Goal: Communication & Community: Share content

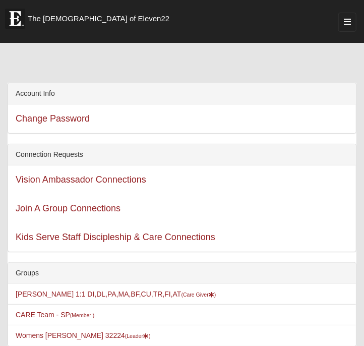
scroll to position [197, 0]
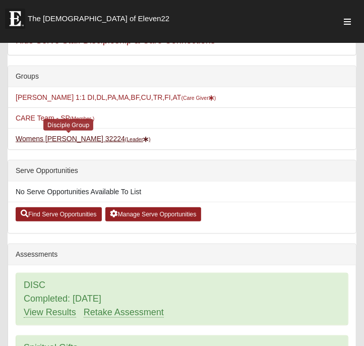
click at [53, 135] on link "Womens [PERSON_NAME] 32224 (Leader )" at bounding box center [83, 139] width 135 height 8
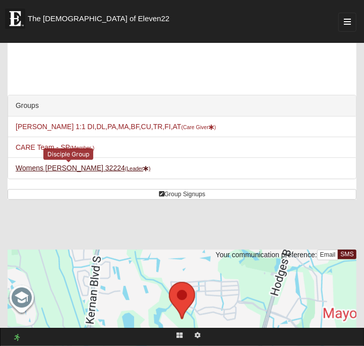
click at [70, 167] on link "Womens [PERSON_NAME] 32224 (Leader )" at bounding box center [83, 168] width 135 height 8
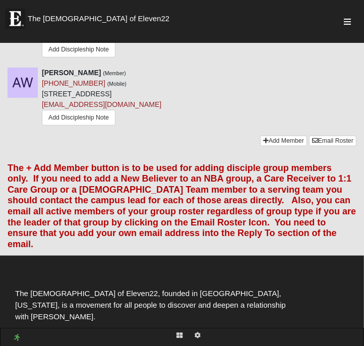
scroll to position [1329, 0]
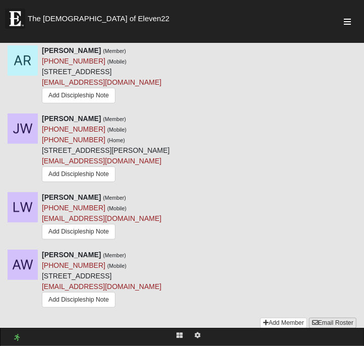
click at [333, 317] on link "Email Roster" at bounding box center [332, 322] width 47 height 11
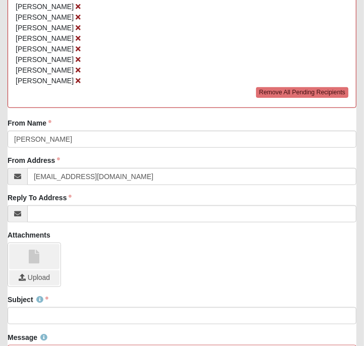
scroll to position [359, 0]
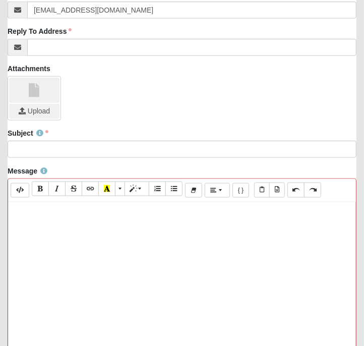
paste div
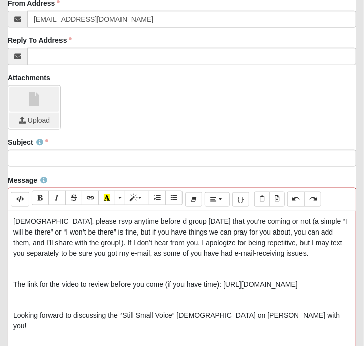
scroll to position [331, 0]
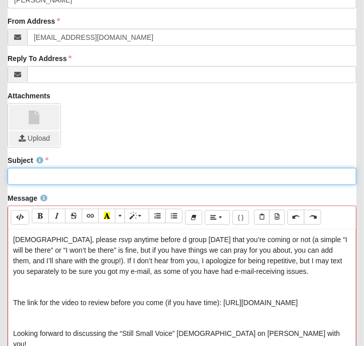
click at [48, 175] on input "Subject" at bounding box center [182, 176] width 349 height 17
type input "T"
type input "P"
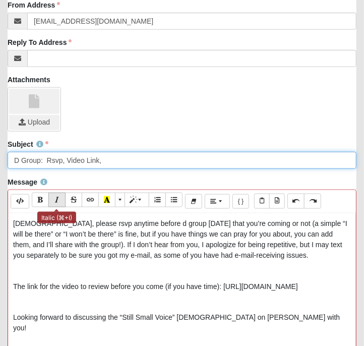
scroll to position [363, 0]
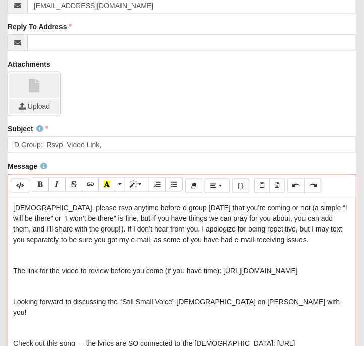
click at [12, 295] on div "[DEMOGRAPHIC_DATA], please rsvp anytime before d group [DATE] that you’re comin…" at bounding box center [182, 348] width 348 height 302
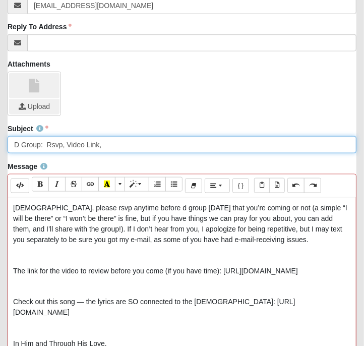
click at [114, 138] on input "D Group: Rsvp, Video Link," at bounding box center [182, 144] width 349 height 17
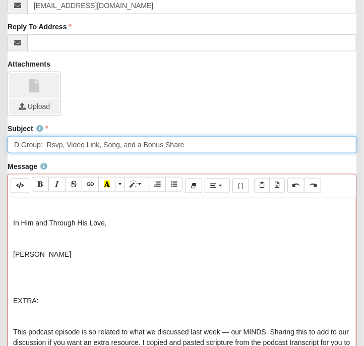
scroll to position [189, 0]
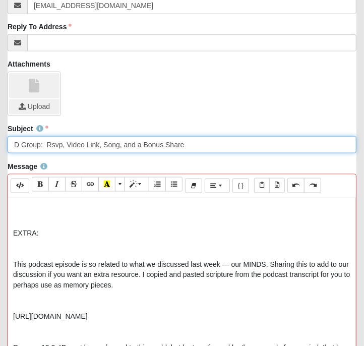
type input "D Group: Rsvp, Video Link, Song, and a Bonus Share"
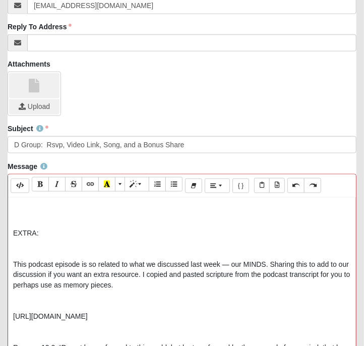
click at [26, 228] on p "EXTRA:" at bounding box center [182, 233] width 338 height 11
click at [38, 180] on icon "Bold (⌘+B)" at bounding box center [40, 183] width 6 height 7
click at [12, 309] on div "[DEMOGRAPHIC_DATA], please rsvp anytime before d group [DATE] that you’re comin…" at bounding box center [182, 348] width 348 height 302
click at [257, 311] on p "[URL][DOMAIN_NAME]" at bounding box center [182, 316] width 338 height 11
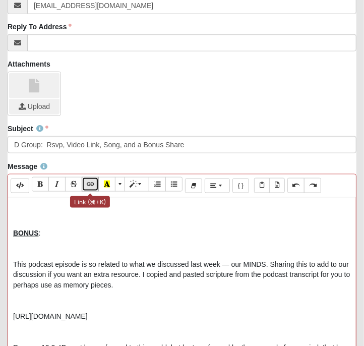
click at [92, 180] on icon "Link (⌘+K)" at bounding box center [90, 183] width 6 height 7
type input "[URL][DOMAIN_NAME]"
checkbox input "false"
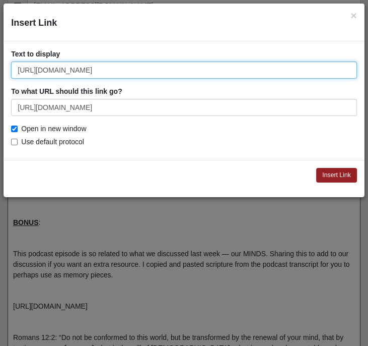
click at [126, 73] on input "[URL][DOMAIN_NAME]" at bounding box center [184, 69] width 346 height 17
click at [136, 70] on input "[URL][DOMAIN_NAME]" at bounding box center [184, 69] width 346 height 17
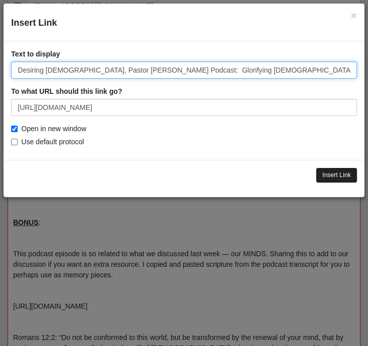
type input "Desiring [DEMOGRAPHIC_DATA], Pastor [PERSON_NAME] Podcast: Glorifying [DEMOGRAP…"
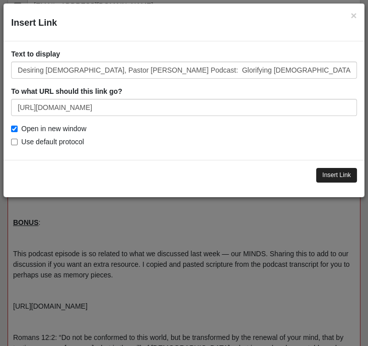
click at [331, 175] on input "Insert Link" at bounding box center [336, 175] width 41 height 15
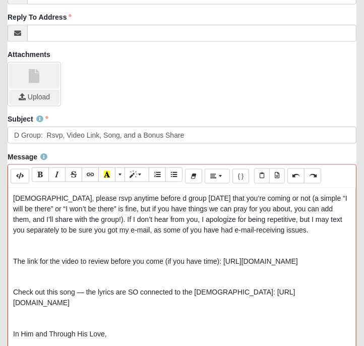
scroll to position [1, 0]
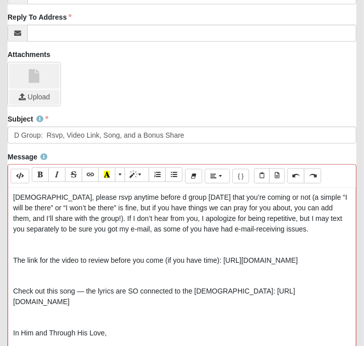
click at [107, 295] on p "Check out this song — the lyrics are SO connected to the [DEMOGRAPHIC_DATA]: [U…" at bounding box center [182, 296] width 338 height 21
click at [142, 286] on p "Check out this song — the lyrics are SO connected to the [DEMOGRAPHIC_DATA]: [U…" at bounding box center [182, 296] width 338 height 21
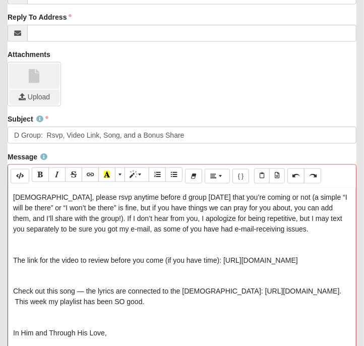
click at [209, 286] on p "Check out this song — the lyrics are connected to the [DEMOGRAPHIC_DATA]: [URL]…" at bounding box center [182, 296] width 338 height 21
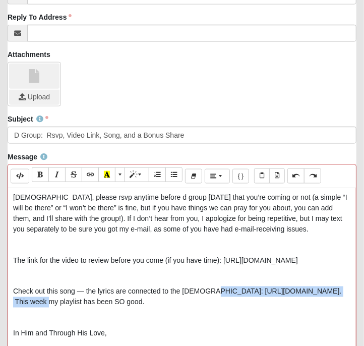
click at [64, 297] on p "Check out this song — the lyrics are connected to the [DEMOGRAPHIC_DATA]: [URL]…" at bounding box center [182, 296] width 338 height 21
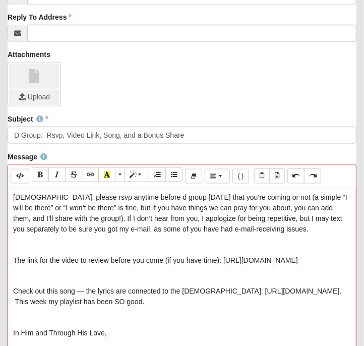
click at [226, 295] on p "Check out this song — the lyrics are connected to the [DEMOGRAPHIC_DATA]: [URL]…" at bounding box center [182, 296] width 338 height 21
click at [12, 307] on div "[DEMOGRAPHIC_DATA], please rsvp anytime before d group [DATE] that you’re comin…" at bounding box center [182, 339] width 348 height 302
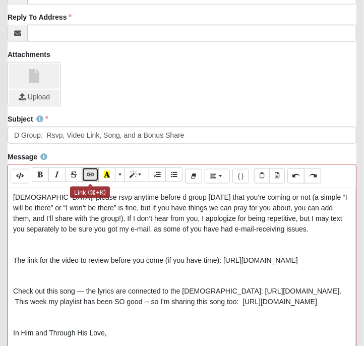
click at [86, 169] on button "Link (⌘+K)" at bounding box center [90, 174] width 17 height 15
type input "[URL][DOMAIN_NAME]"
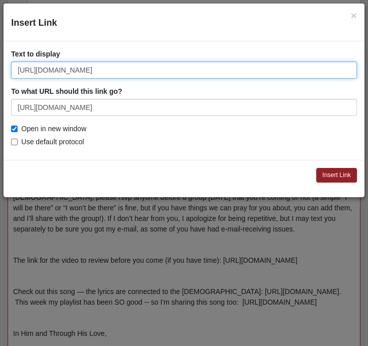
click at [75, 68] on input "[URL][DOMAIN_NAME]" at bounding box center [184, 69] width 346 height 17
click at [61, 69] on input "[URL] /watch?v=iKGu82wwxpo" at bounding box center [184, 69] width 346 height 17
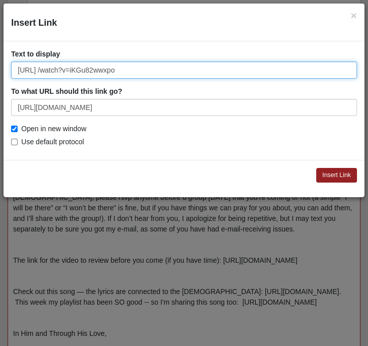
click at [61, 69] on input "[URL] /watch?v=iKGu82wwxpo" at bounding box center [184, 69] width 346 height 17
type input "A Thousand Shores, by Citizen"
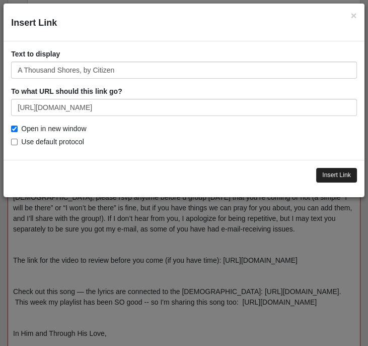
click at [328, 173] on input "Insert Link" at bounding box center [336, 175] width 41 height 15
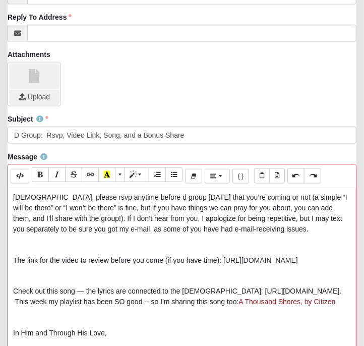
click at [209, 286] on p "Check out this song — the lyrics are connected to the [DEMOGRAPHIC_DATA]: [URL]…" at bounding box center [182, 296] width 338 height 21
click at [63, 297] on p "Check out this song — the lyrics are connected to the [DEMOGRAPHIC_DATA]: [URL]…" at bounding box center [182, 296] width 338 height 21
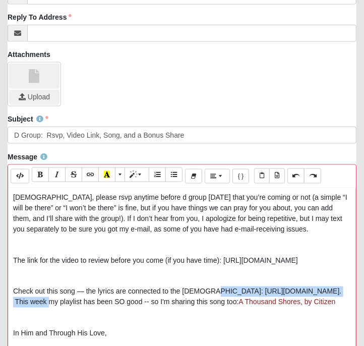
copy p "[URL][DOMAIN_NAME]"
click at [93, 171] on icon "Link (⌘+K)" at bounding box center [90, 174] width 6 height 7
type input "[URL][DOMAIN_NAME]"
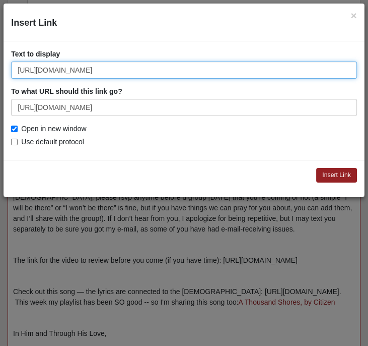
click at [92, 69] on input "[URL][DOMAIN_NAME]" at bounding box center [184, 69] width 346 height 17
type input "True North, by [PERSON_NAME]"
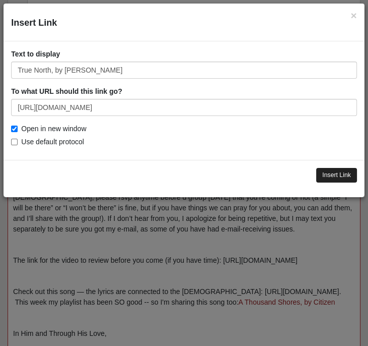
click at [345, 180] on input "Insert Link" at bounding box center [336, 175] width 41 height 15
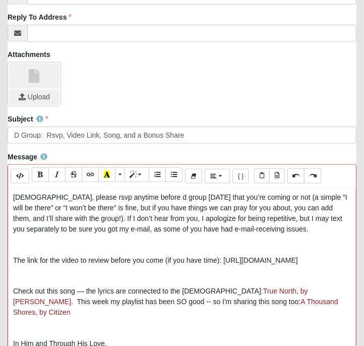
click at [223, 255] on p "The link for the video to review before you come (if you have time): [URL][DOMA…" at bounding box center [182, 260] width 338 height 11
click at [323, 255] on p "The link for the video to review before you come (if you have time): [URL][DOMA…" at bounding box center [182, 260] width 338 height 11
click at [88, 171] on icon "Link (⌘+K)" at bounding box center [90, 174] width 6 height 7
type input "[URL][DOMAIN_NAME]"
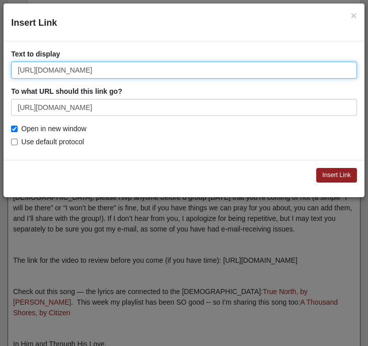
click at [56, 68] on input "[URL][DOMAIN_NAME]" at bounding box center [184, 69] width 346 height 17
type input "Video [PERSON_NAME] -- Still Small Voice"
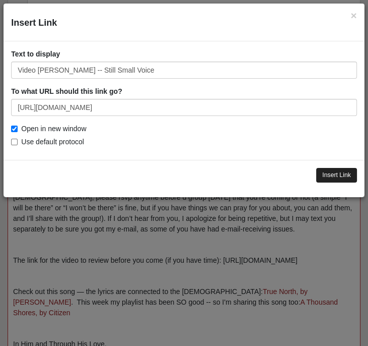
click at [328, 174] on input "Insert Link" at bounding box center [336, 175] width 41 height 15
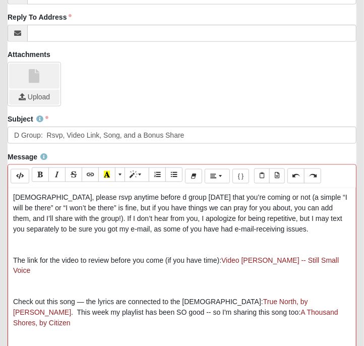
click at [182, 192] on p "[DEMOGRAPHIC_DATA], please rsvp anytime before d group [DATE] that you’re comin…" at bounding box center [182, 213] width 338 height 42
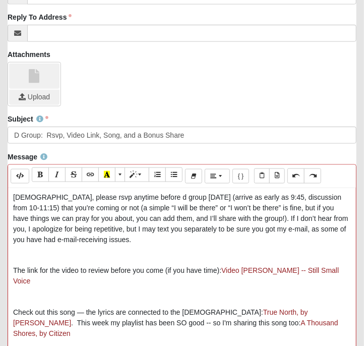
click at [252, 192] on p "[DEMOGRAPHIC_DATA], please rsvp anytime before d group [DATE] (arrive as early …" at bounding box center [182, 218] width 338 height 53
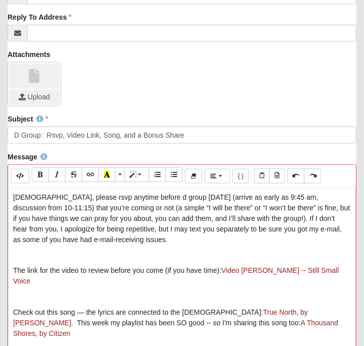
click at [44, 225] on p "[DEMOGRAPHIC_DATA], please rsvp anytime before d group [DATE] (arrive as early …" at bounding box center [182, 218] width 338 height 53
click at [173, 234] on p "[DEMOGRAPHIC_DATA], please rsvp anytime before d group [DATE] (arrive as early …" at bounding box center [182, 218] width 338 height 53
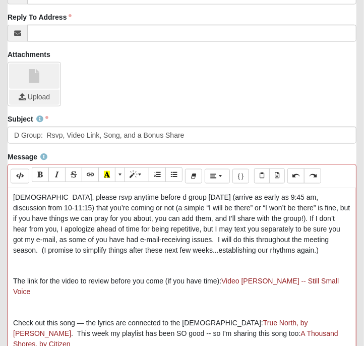
click at [49, 247] on p "[DEMOGRAPHIC_DATA], please rsvp anytime before d group [DATE] (arrive as early …" at bounding box center [182, 223] width 338 height 63
click at [279, 245] on p "[DEMOGRAPHIC_DATA], please rsvp anytime before d group [DATE] (arrive as early …" at bounding box center [182, 223] width 338 height 63
click at [210, 245] on p "[DEMOGRAPHIC_DATA], please rsvp anytime before d group [DATE] (arrive as early …" at bounding box center [182, 223] width 338 height 63
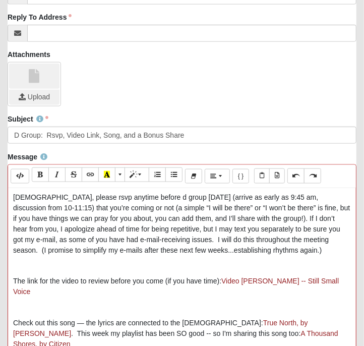
click at [111, 281] on div "[DEMOGRAPHIC_DATA], please rsvp anytime before d group [DATE] (arrive as early …" at bounding box center [182, 339] width 348 height 302
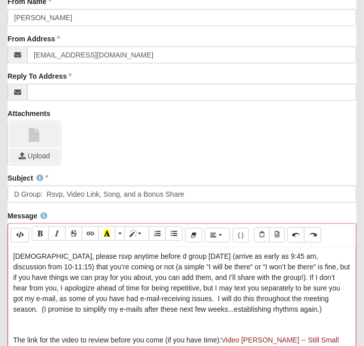
click at [66, 252] on p "[DEMOGRAPHIC_DATA], please rsvp anytime before d group [DATE] (arrive as early …" at bounding box center [182, 282] width 338 height 63
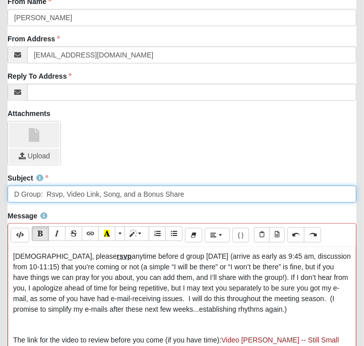
click at [63, 191] on input "D Group: Rsvp, Video Link, Song, and a Bonus Share" at bounding box center [182, 193] width 349 height 17
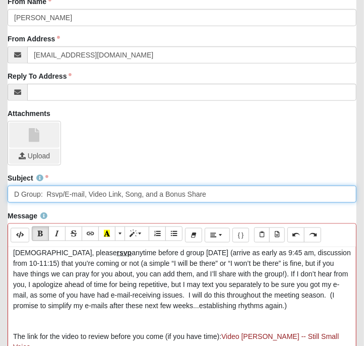
scroll to position [7, 0]
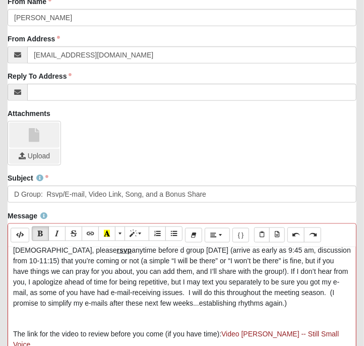
click at [69, 329] on p "The link for the video to review before you come (if you have time): Video [PER…" at bounding box center [182, 339] width 338 height 21
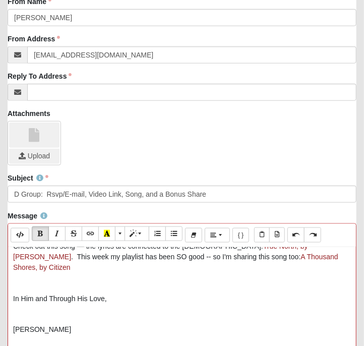
scroll to position [98, 0]
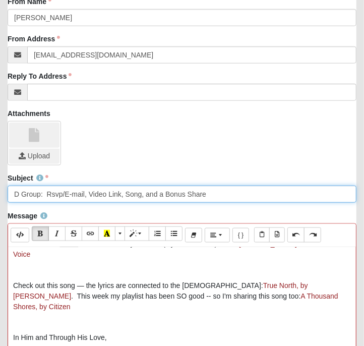
click at [142, 189] on input "D Group: Rsvp/E-mail, Video Link, Song, and a Bonus Share" at bounding box center [182, 193] width 349 height 17
type input "D Group: Rsvp/E-mail, Video Link, Song(s), and a Bonus Share"
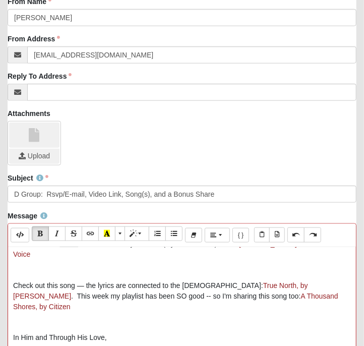
click at [63, 280] on p "Check out this song — the lyrics are connected to the [DEMOGRAPHIC_DATA]: True …" at bounding box center [182, 296] width 338 height 32
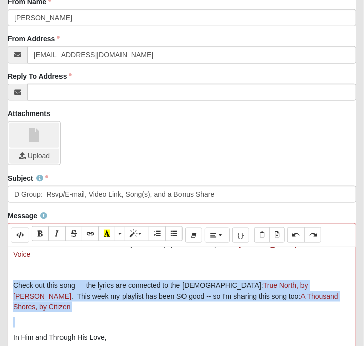
click at [63, 280] on p "Check out this song — the lyrics are connected to the [DEMOGRAPHIC_DATA]: True …" at bounding box center [182, 296] width 338 height 32
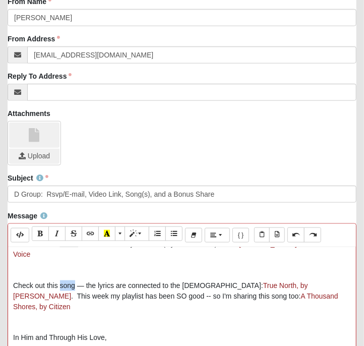
click at [63, 280] on p "Check out this song — the lyrics are connected to the [DEMOGRAPHIC_DATA]: True …" at bounding box center [182, 296] width 338 height 32
click at [166, 280] on p "Check out this song — the lyrics are connected to the [DEMOGRAPHIC_DATA]: True …" at bounding box center [182, 296] width 338 height 32
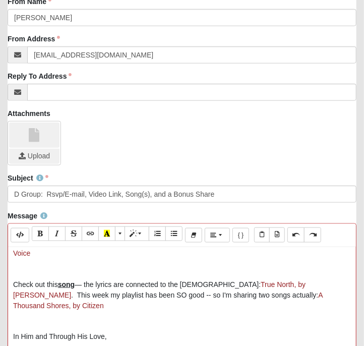
scroll to position [59, 0]
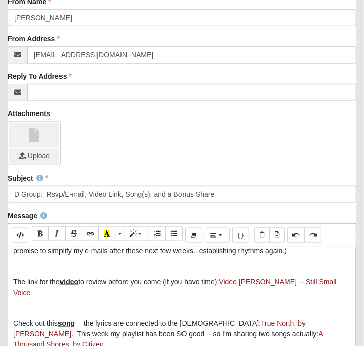
click at [124, 318] on p "Check out this song — the lyrics are connected to the [DEMOGRAPHIC_DATA]: True …" at bounding box center [182, 334] width 338 height 32
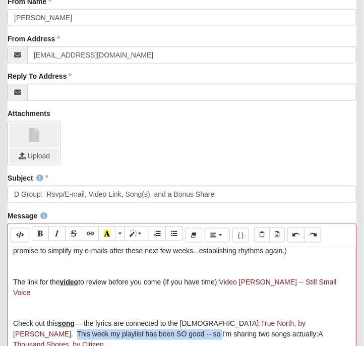
click at [313, 318] on p "Check out this song — the lyrics are connected to the [DEMOGRAPHIC_DATA]: True …" at bounding box center [182, 334] width 338 height 32
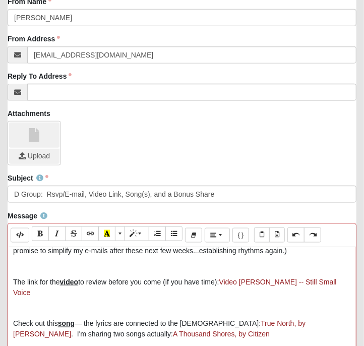
click at [51, 318] on p "Check out this song — the lyrics are connected to the [DEMOGRAPHIC_DATA]: True …" at bounding box center [182, 328] width 338 height 21
click at [323, 318] on p "Check out these songs — the lyrics are connected to the [DEMOGRAPHIC_DATA]: Tru…" at bounding box center [182, 328] width 338 height 21
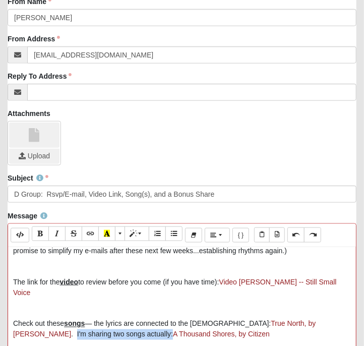
click at [98, 318] on p "Check out these songs — the lyrics are connected to the [DEMOGRAPHIC_DATA]: Tru…" at bounding box center [182, 328] width 338 height 21
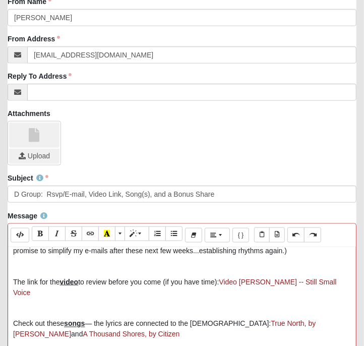
click at [63, 318] on p "Check out these songs — the lyrics are connected to the [DEMOGRAPHIC_DATA]: Tru…" at bounding box center [182, 328] width 338 height 21
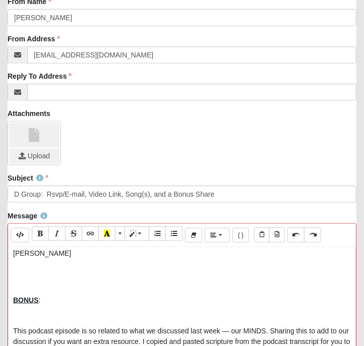
scroll to position [163, 0]
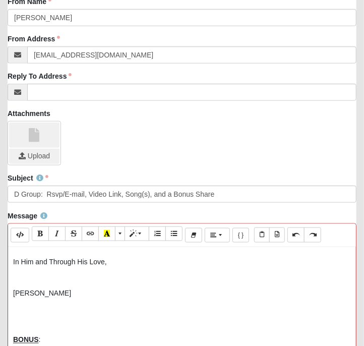
click at [38, 334] on p "BONUS :" at bounding box center [182, 339] width 338 height 11
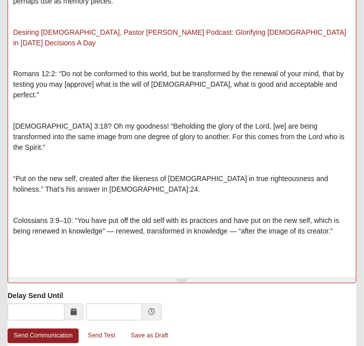
scroll to position [628, 0]
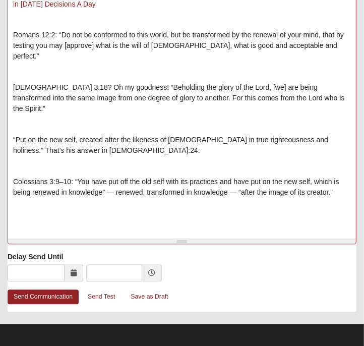
click at [48, 203] on p at bounding box center [182, 208] width 338 height 11
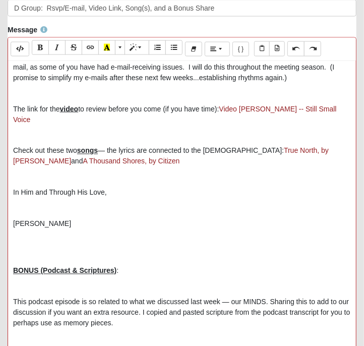
scroll to position [157, 0]
